Goal: Task Accomplishment & Management: Use online tool/utility

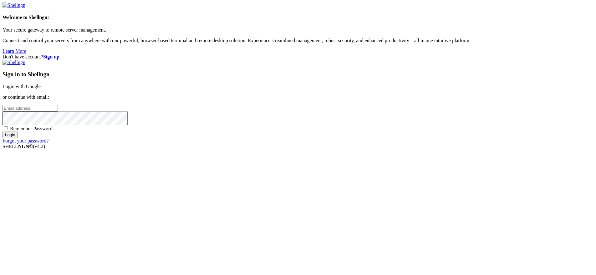
click at [41, 89] on link "Login with Google" at bounding box center [22, 86] width 38 height 5
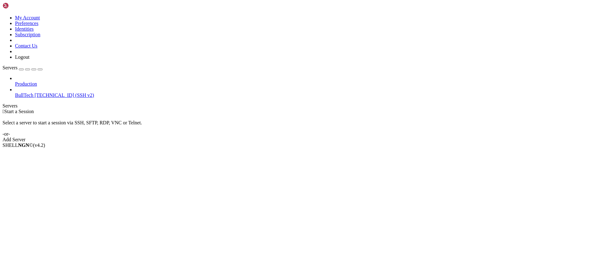
click at [49, 93] on span "[TECHNICAL_ID] (SSH v2)" at bounding box center [63, 95] width 59 height 5
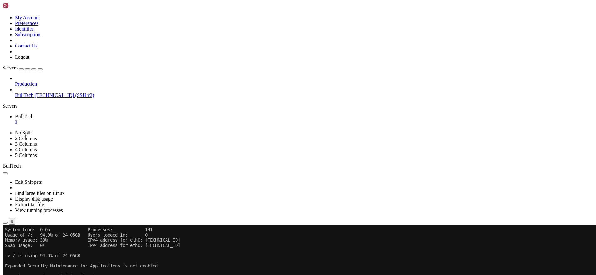
scroll to position [47, 0]
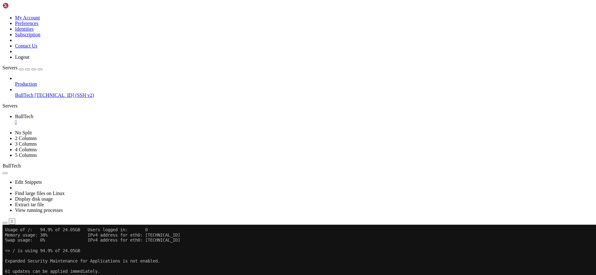
click at [5, 223] on icon "button" at bounding box center [5, 223] width 0 height 0
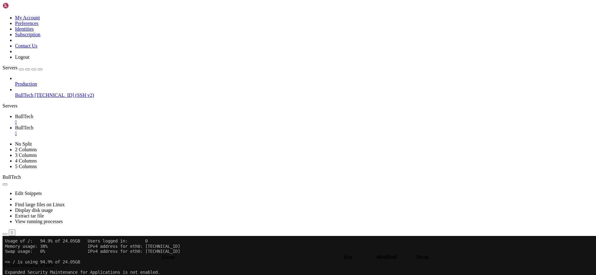
type input "/home/btmx"
click at [151, 125] on link "BullTech " at bounding box center [304, 130] width 578 height 11
click at [150, 131] on div "" at bounding box center [304, 134] width 578 height 6
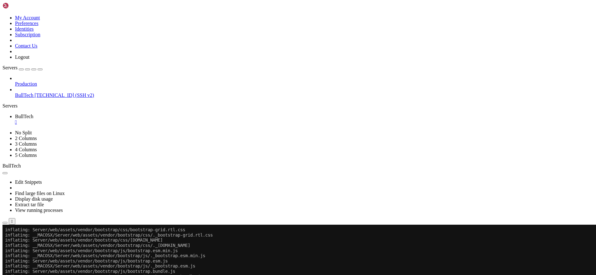
scroll to position [5981, 0]
drag, startPoint x: 44, startPoint y: 449, endPoint x: 129, endPoint y: 449, distance: 85.7
drag, startPoint x: 98, startPoint y: 450, endPoint x: 201, endPoint y: 441, distance: 102.6
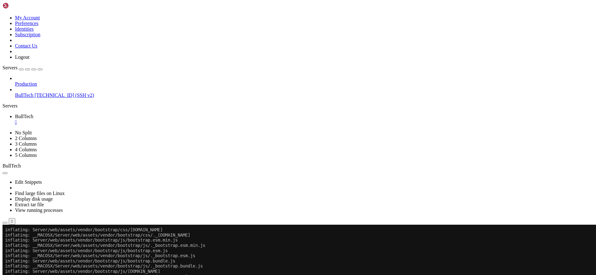
click at [5, 223] on icon "button" at bounding box center [5, 223] width 0 height 0
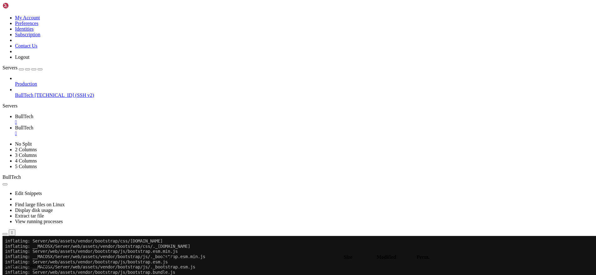
type input "/home/btmx"
click at [93, 114] on link "BullTech " at bounding box center [304, 119] width 578 height 11
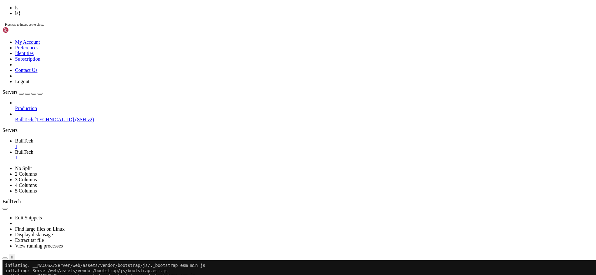
scroll to position [5996, 0]
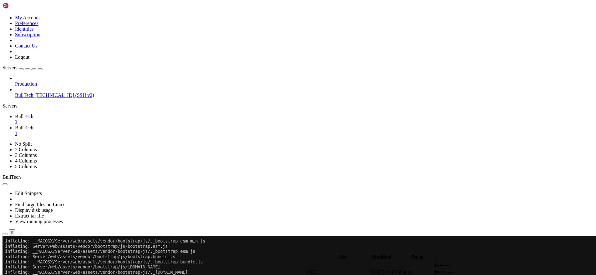
click at [5, 234] on icon "button" at bounding box center [5, 234] width 0 height 0
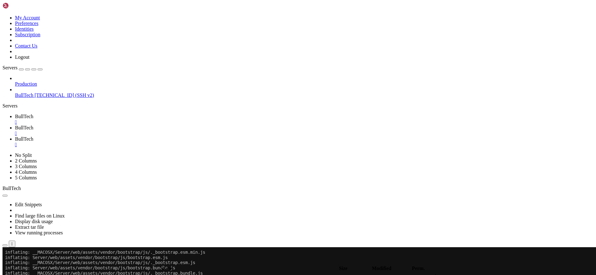
click at [189, 136] on link "BullTech " at bounding box center [304, 141] width 578 height 11
click at [188, 142] on div "" at bounding box center [304, 145] width 578 height 6
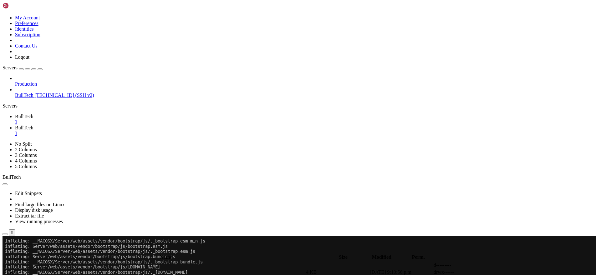
click at [150, 131] on div "" at bounding box center [304, 134] width 578 height 6
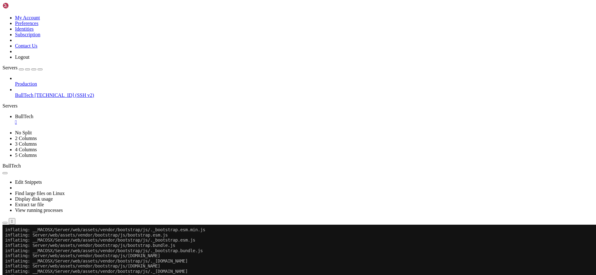
click at [109, 119] on div "" at bounding box center [304, 122] width 578 height 6
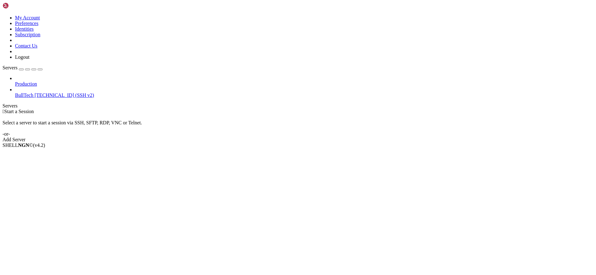
click at [40, 93] on span "[TECHNICAL_ID] (SSH v2)" at bounding box center [63, 95] width 59 height 5
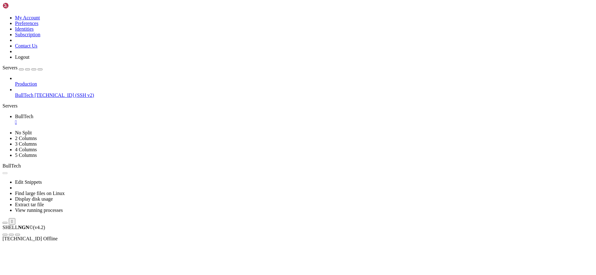
scroll to position [0, 0]
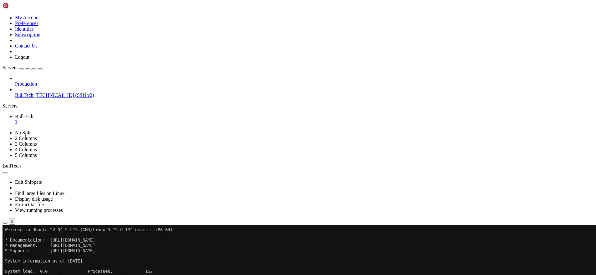
click at [5, 223] on icon "button" at bounding box center [5, 223] width 0 height 0
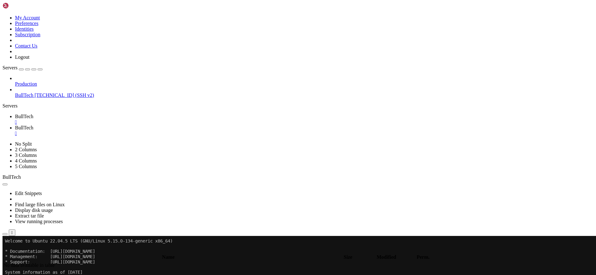
type input "/home/btmx"
click at [149, 131] on div "" at bounding box center [304, 134] width 578 height 6
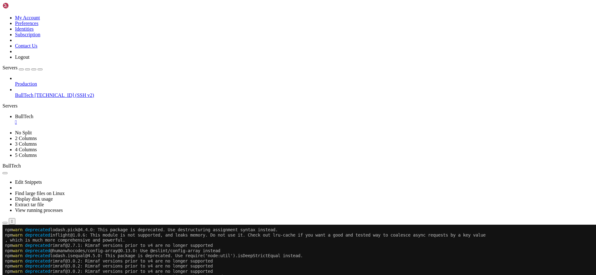
scroll to position [6246, 0]
